Goal: Find specific page/section: Find specific page/section

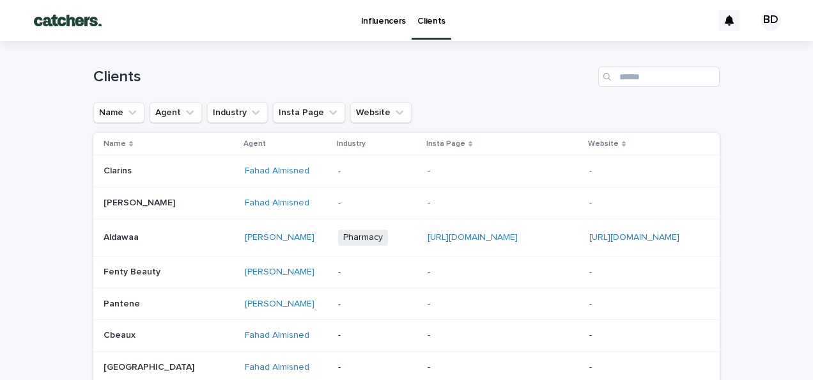
click at [372, 24] on p "Influencers" at bounding box center [383, 13] width 45 height 27
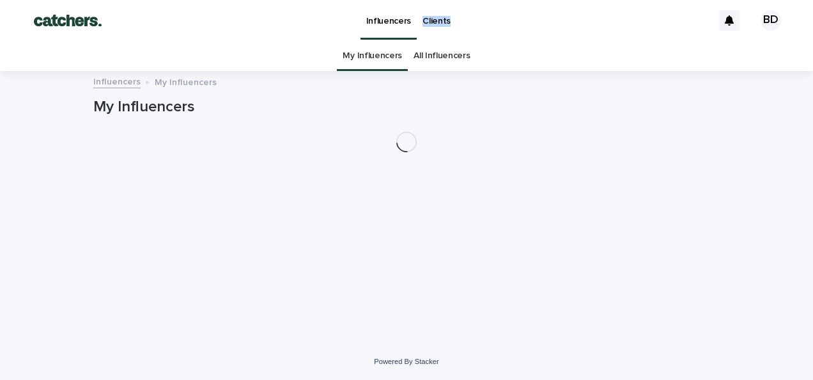
click at [372, 24] on div "Influencers Clients" at bounding box center [414, 20] width 596 height 41
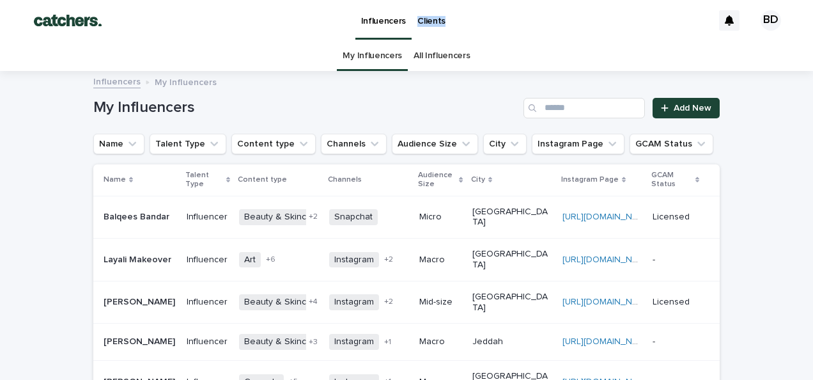
click at [423, 60] on link "All Influencers" at bounding box center [442, 56] width 56 height 30
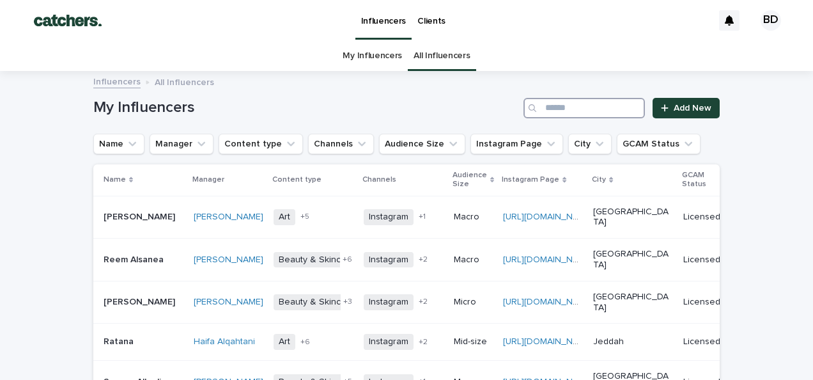
click at [577, 105] on input "Search" at bounding box center [584, 108] width 121 height 20
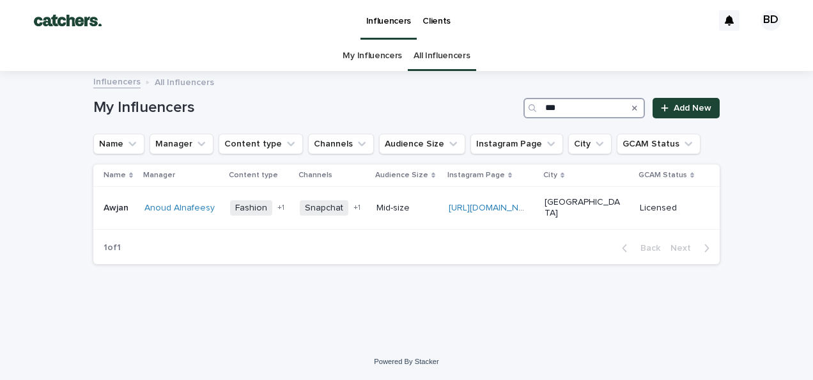
type input "**"
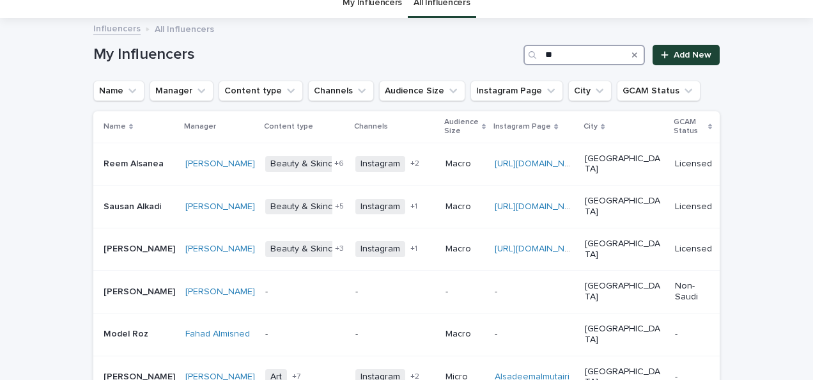
scroll to position [51, 0]
